Goal: Task Accomplishment & Management: Use online tool/utility

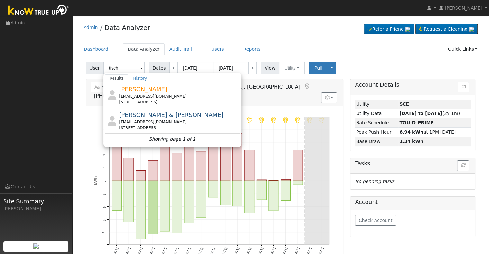
click at [123, 68] on input "tisch" at bounding box center [124, 68] width 42 height 13
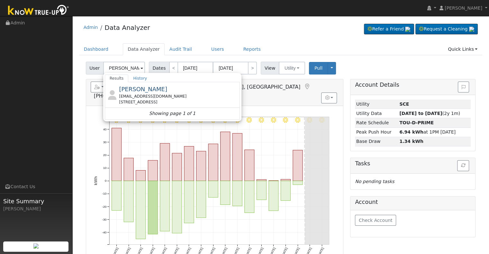
type input "[PERSON_NAME]"
click at [157, 91] on span "[PERSON_NAME]" at bounding box center [143, 89] width 48 height 7
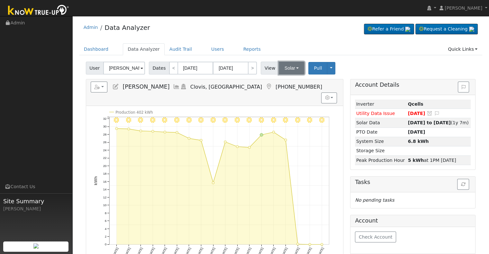
click at [284, 69] on button "Solar" at bounding box center [292, 68] width 26 height 13
click at [287, 79] on link "Utility" at bounding box center [300, 82] width 45 height 9
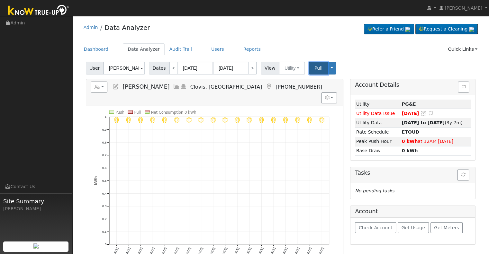
click at [315, 70] on span "Pull" at bounding box center [319, 68] width 8 height 5
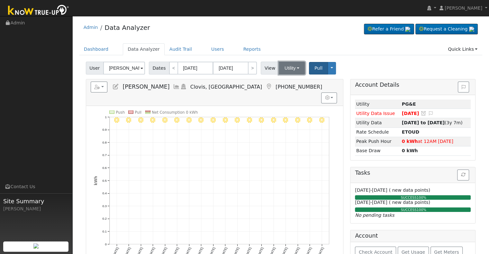
click at [291, 69] on button "Utility" at bounding box center [292, 68] width 26 height 13
click at [260, 86] on h5 "Reports Scenario Health Check Energy Audit Account Timeline User Audit Trail In…" at bounding box center [215, 87] width 248 height 11
click at [328, 68] on button "Toggle Dropdown" at bounding box center [332, 68] width 8 height 13
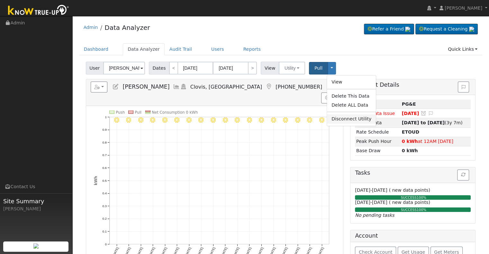
click at [332, 118] on link "Disconnect Utility" at bounding box center [351, 119] width 49 height 9
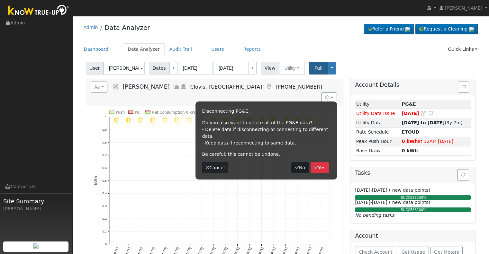
click at [298, 162] on button "No" at bounding box center [299, 167] width 17 height 11
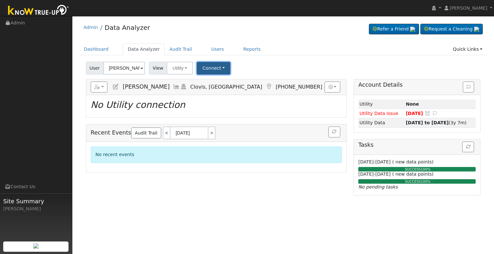
click at [206, 67] on button "Connect" at bounding box center [213, 68] width 33 height 13
click at [207, 79] on link "Select a Provider" at bounding box center [222, 82] width 50 height 9
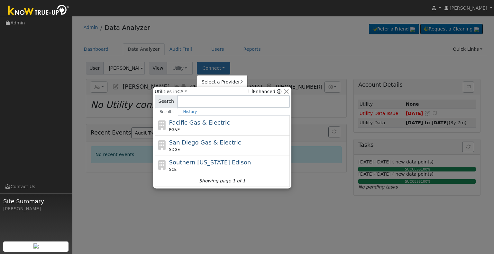
click at [196, 115] on ul "Results History" at bounding box center [222, 112] width 135 height 8
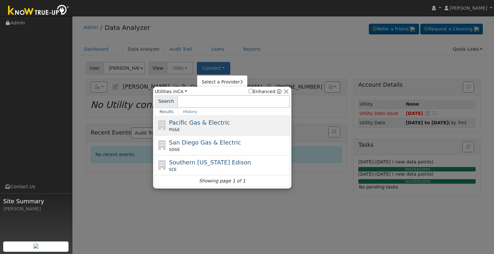
click at [196, 121] on span "Pacific Gas & Electric" at bounding box center [199, 122] width 61 height 7
